Goal: Task Accomplishment & Management: Manage account settings

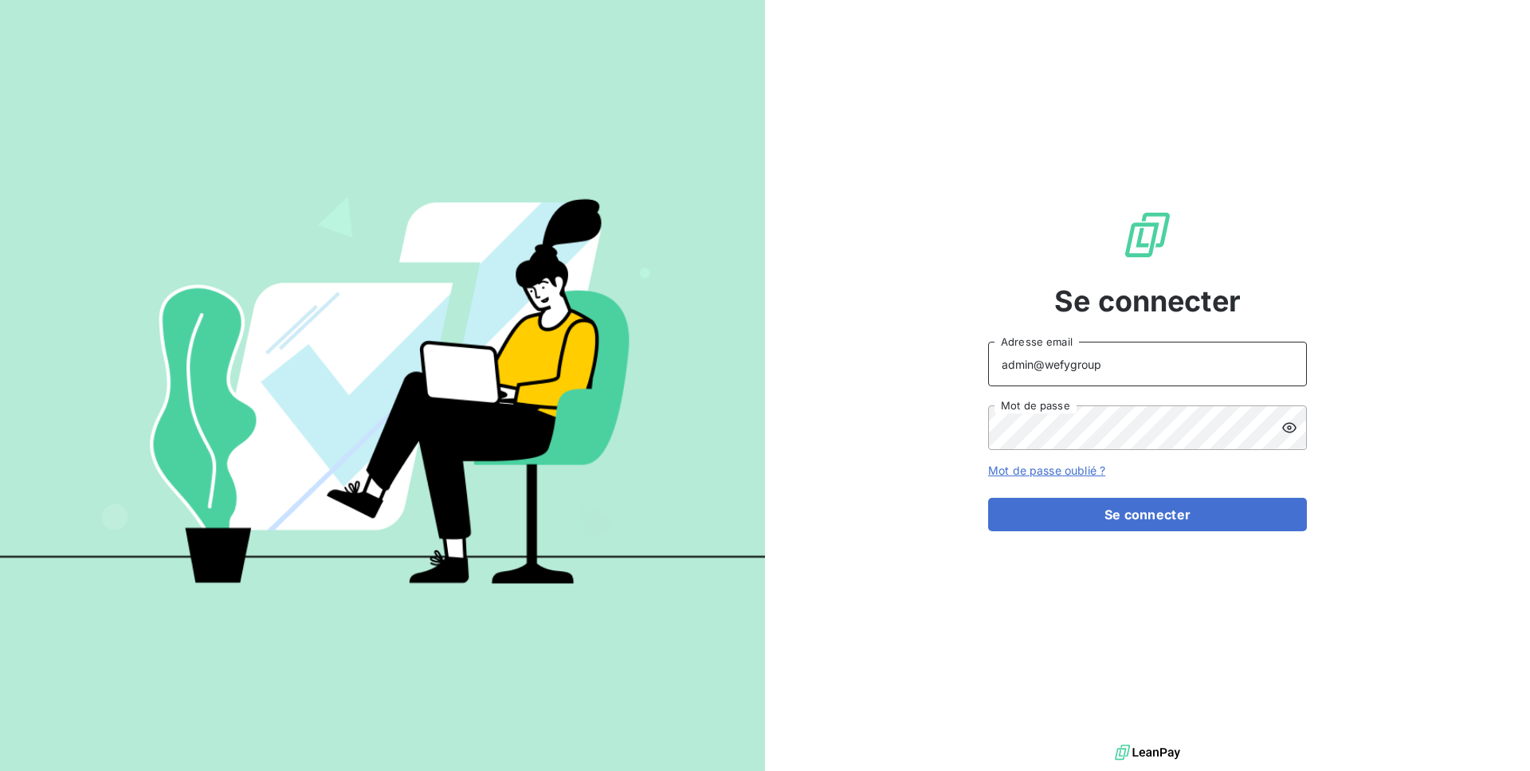
drag, startPoint x: 1113, startPoint y: 372, endPoint x: 1048, endPoint y: 369, distance: 65.4
click at [1048, 369] on input "admin@wefygroup" at bounding box center [1147, 364] width 319 height 45
type input "admin@digilinx"
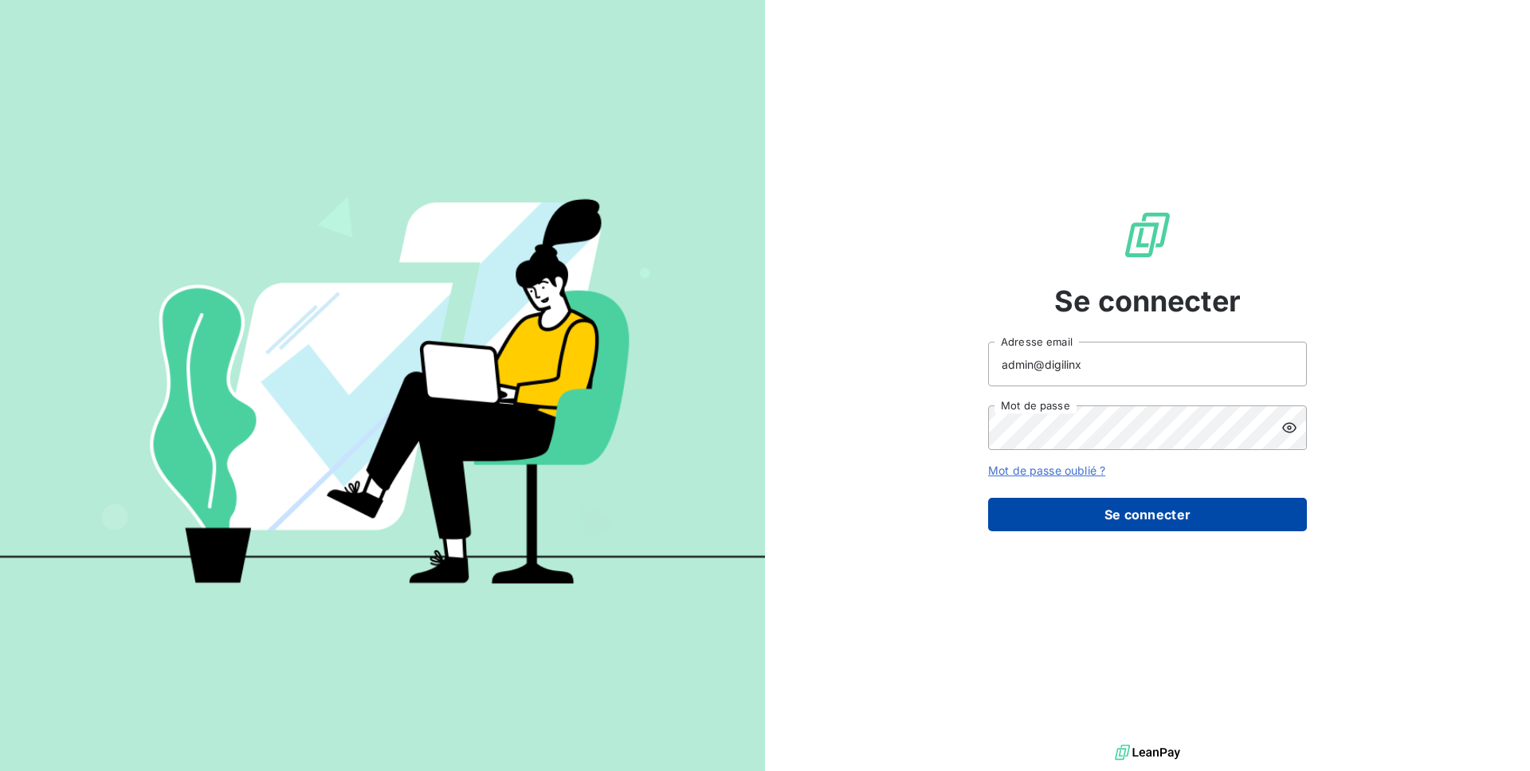
click at [1189, 512] on button "Se connecter" at bounding box center [1147, 514] width 319 height 33
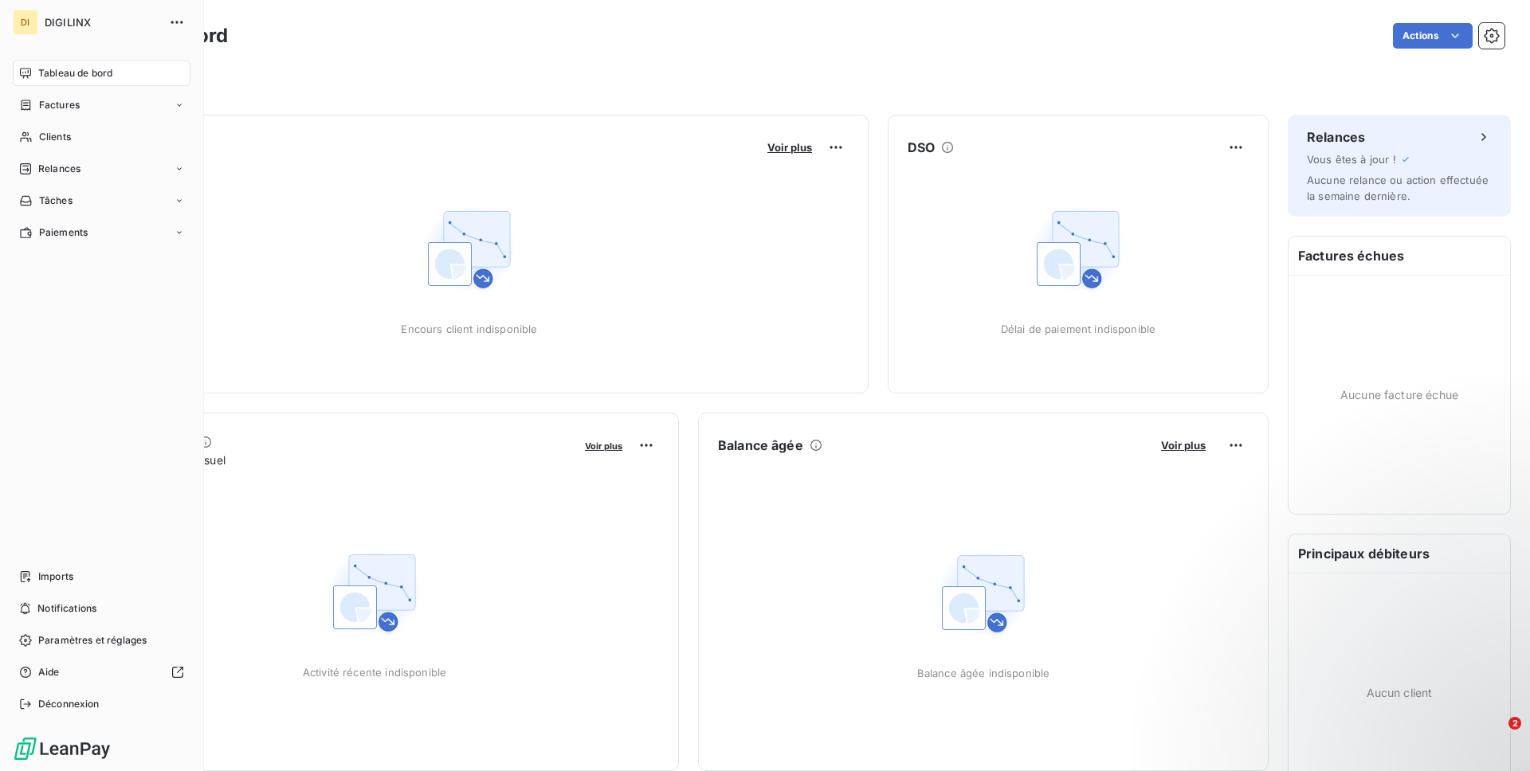
click at [115, 624] on nav "Imports Notifications Paramètres et réglages Aide Déconnexion" at bounding box center [102, 640] width 178 height 153
click at [119, 648] on div "Paramètres et réglages" at bounding box center [102, 640] width 178 height 25
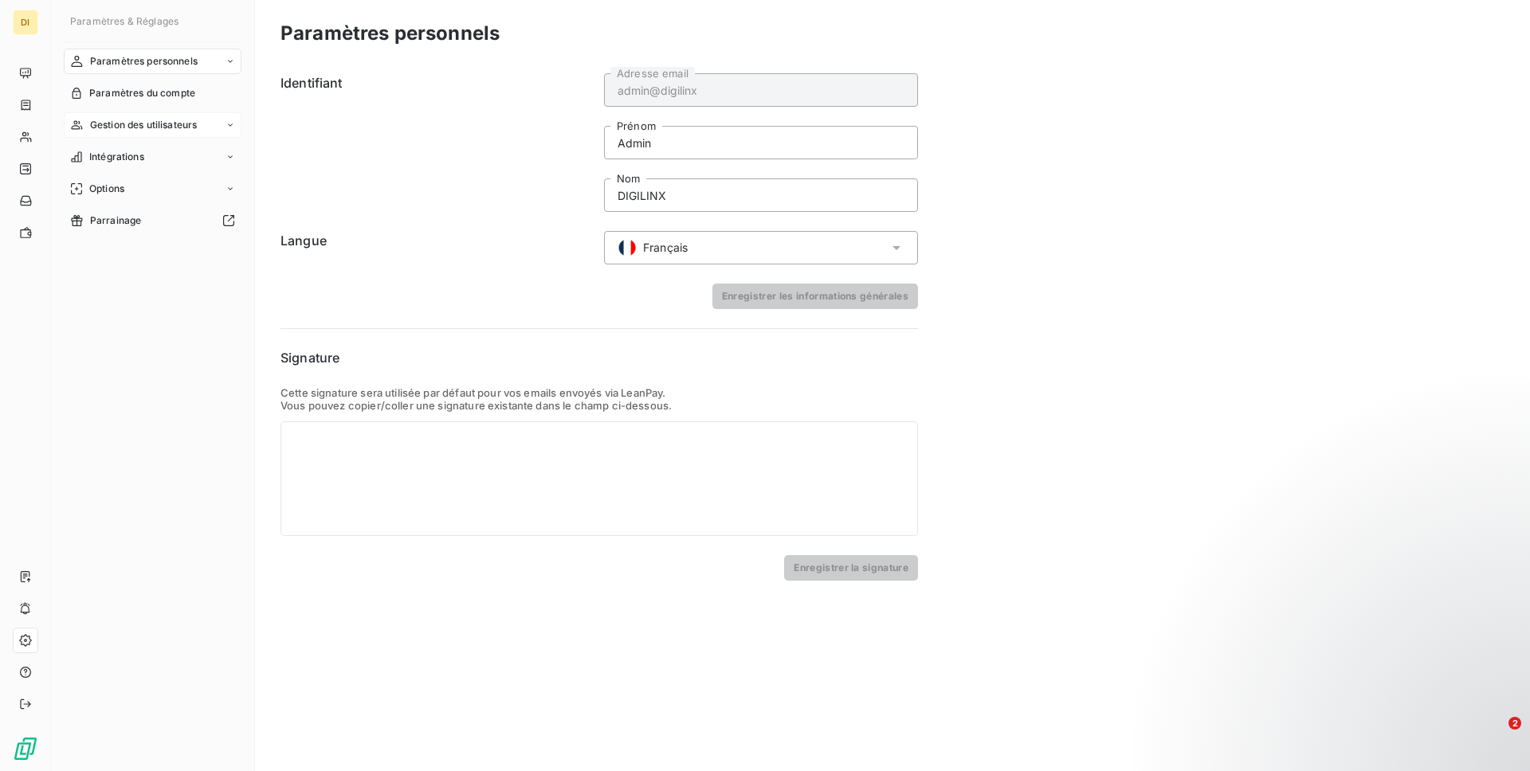
click at [192, 116] on div "Gestion des utilisateurs" at bounding box center [153, 124] width 178 height 25
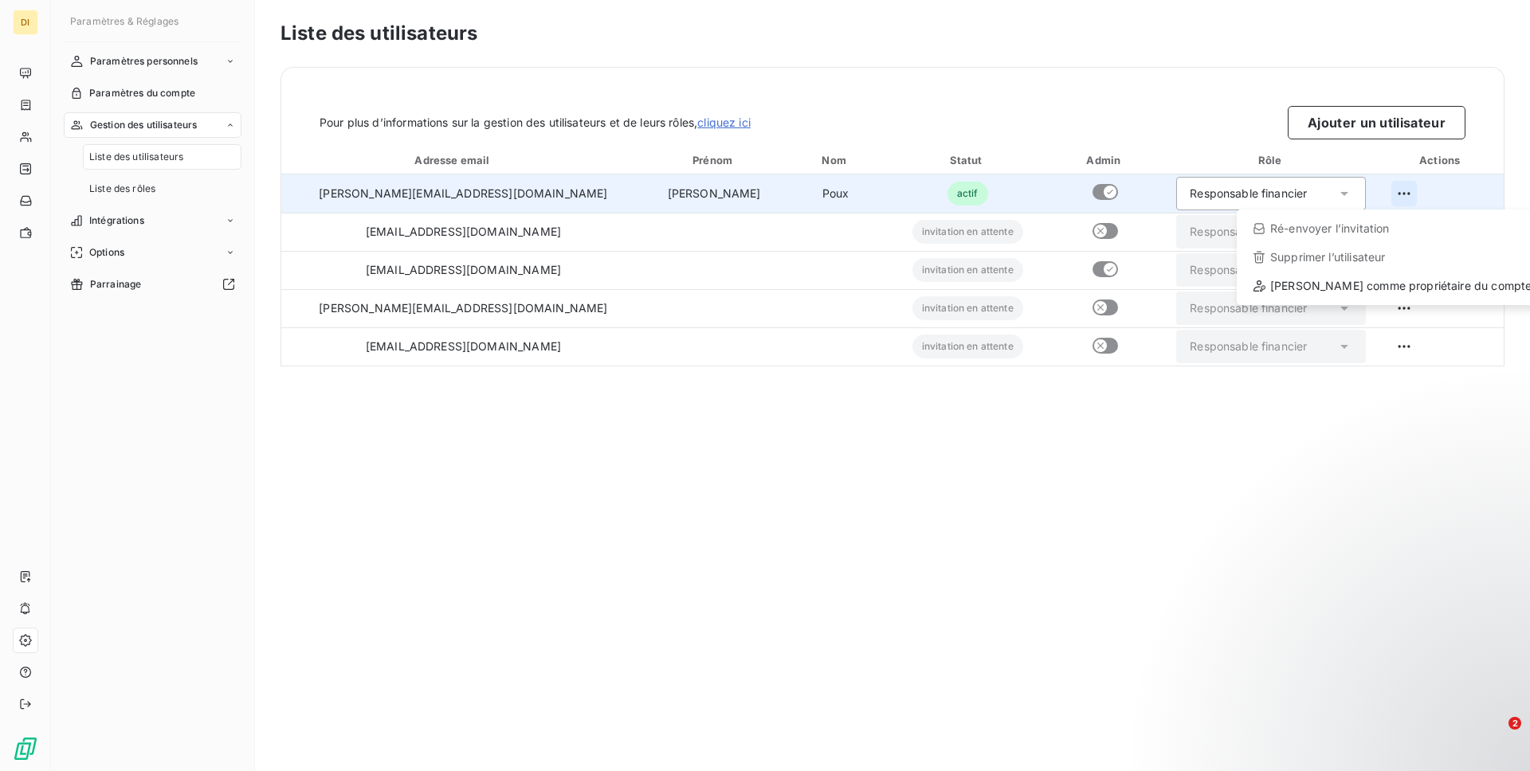
click at [1398, 193] on html "DI Paramètres & Réglages Paramètres personnels Paramètres du compte Gestion des…" at bounding box center [765, 385] width 1530 height 771
click at [1361, 285] on div "Définir comme propriétaire du compte" at bounding box center [1392, 285] width 298 height 25
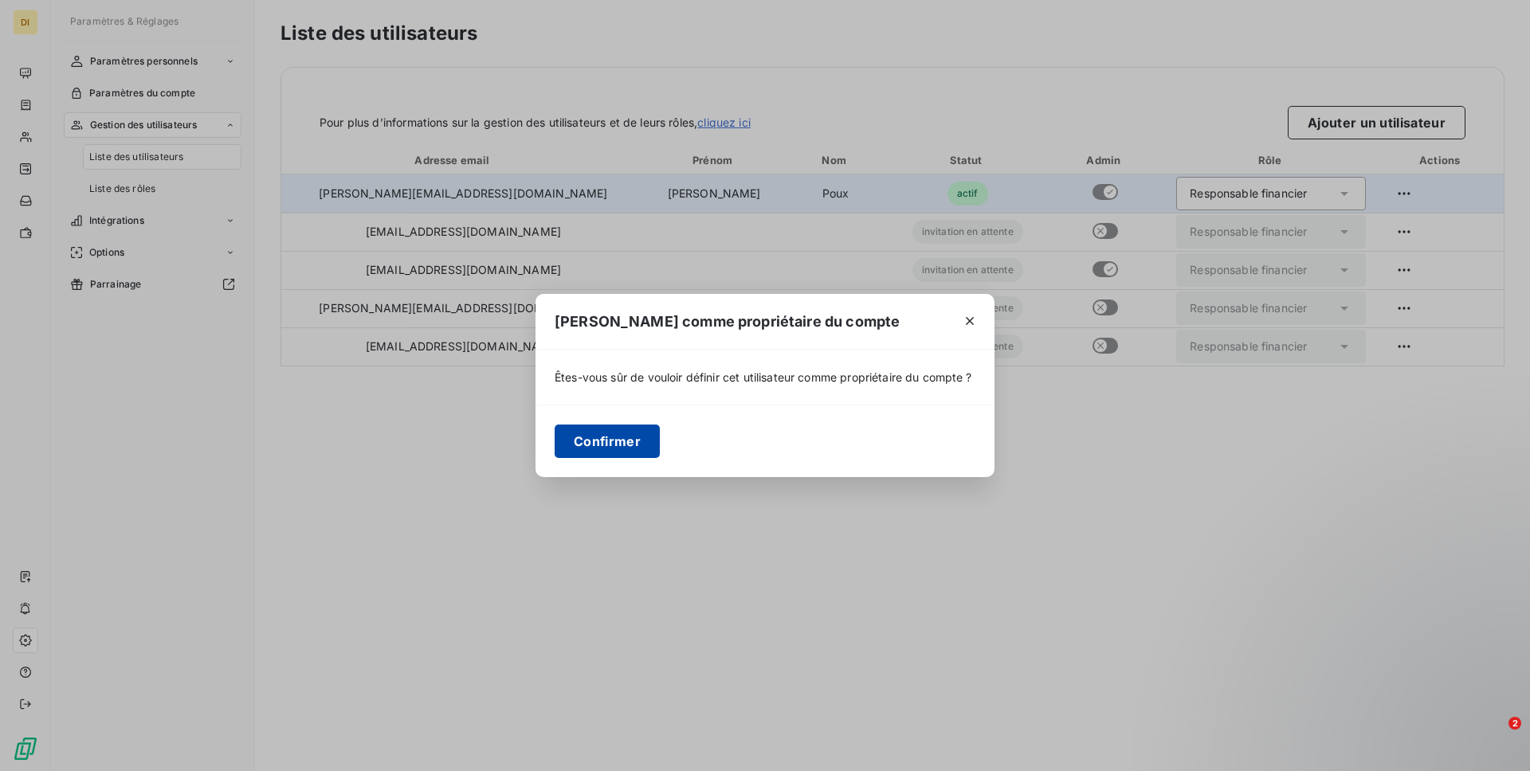
click at [650, 458] on button "Confirmer" at bounding box center [606, 441] width 105 height 33
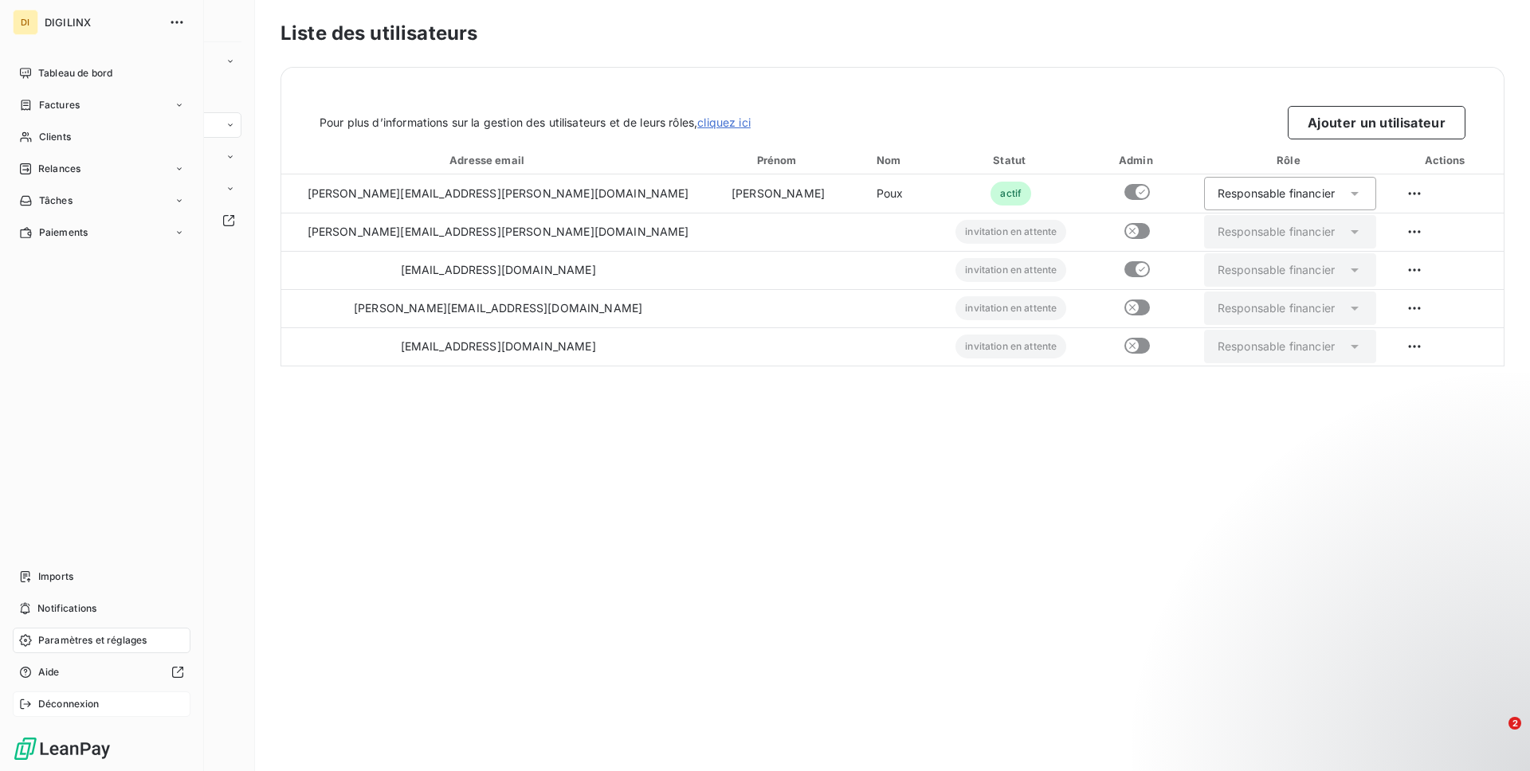
click at [104, 701] on div "Déconnexion" at bounding box center [102, 703] width 178 height 25
